Goal: Task Accomplishment & Management: Manage account settings

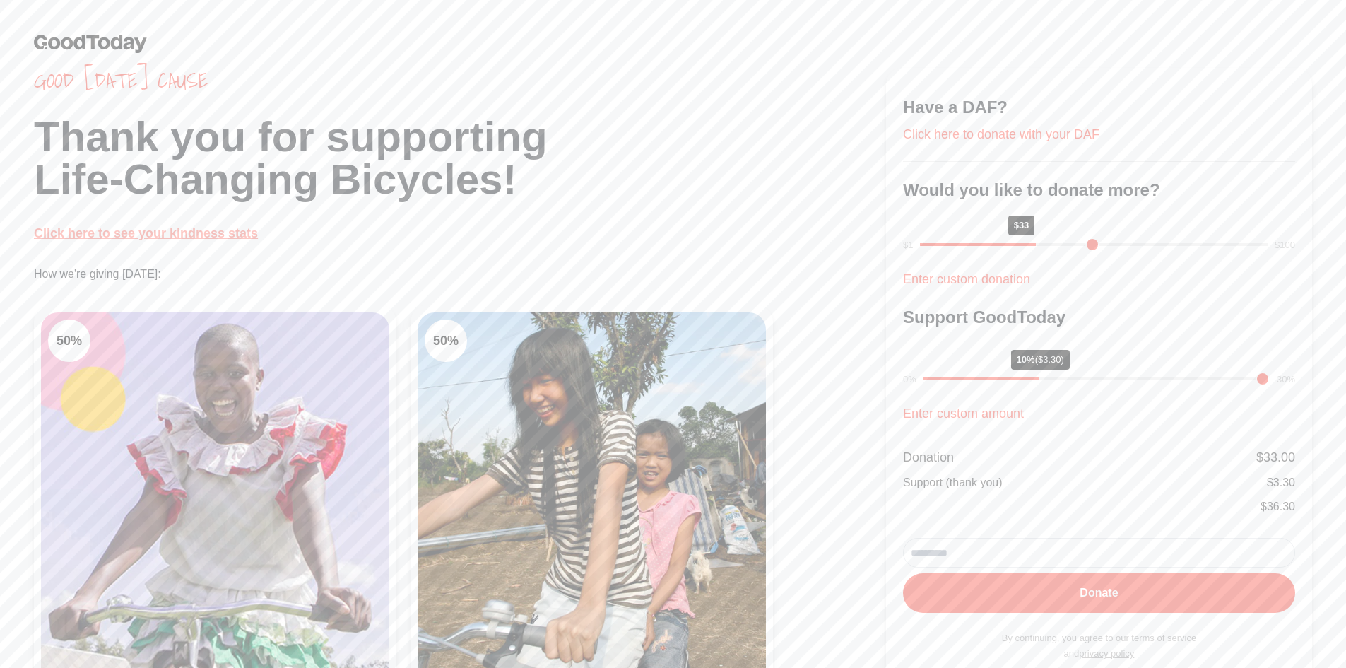
click at [93, 228] on link "Click here to see your kindness stats" at bounding box center [146, 233] width 224 height 14
